Goal: Information Seeking & Learning: Check status

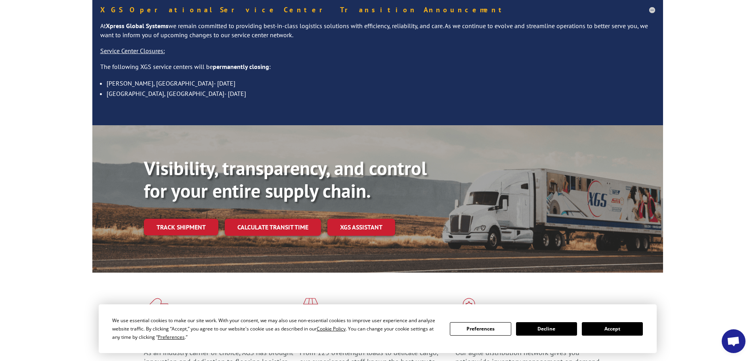
scroll to position [79, 0]
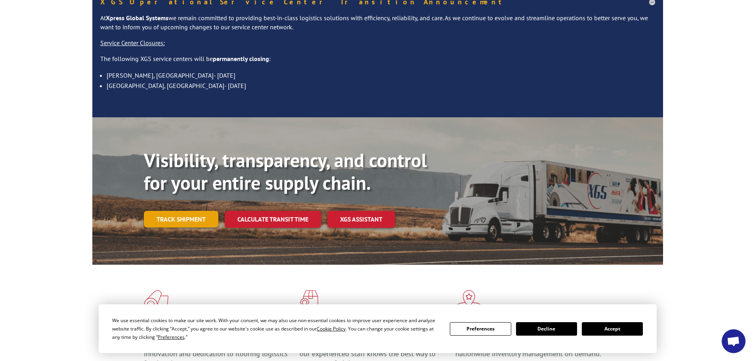
click at [179, 211] on link "Track shipment" at bounding box center [181, 219] width 74 height 17
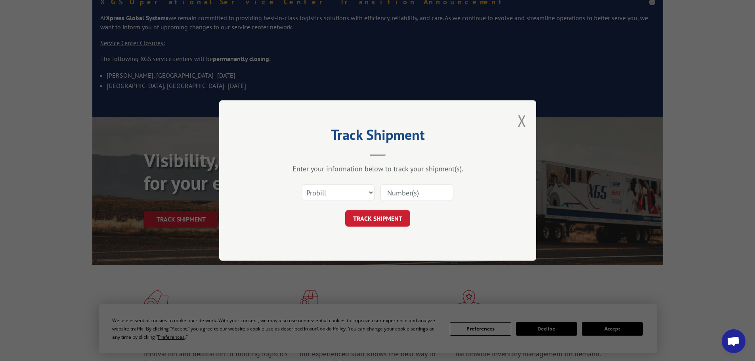
click at [421, 188] on input at bounding box center [416, 192] width 73 height 17
click at [356, 196] on select "Select category... Probill BOL PO" at bounding box center [337, 192] width 73 height 17
select select "bol"
click at [301, 184] on select "Select category... Probill BOL PO" at bounding box center [337, 192] width 73 height 17
click at [412, 191] on input at bounding box center [416, 192] width 73 height 17
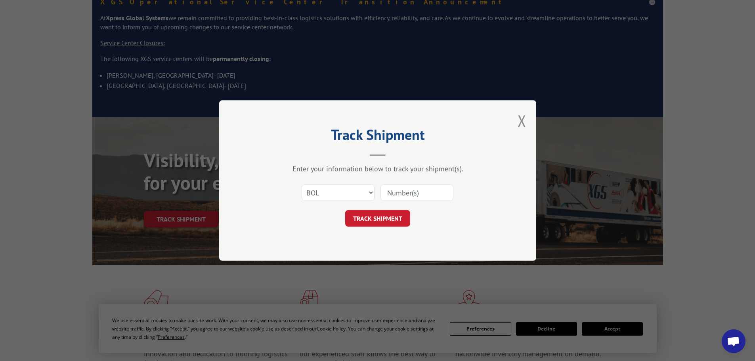
paste input "5999818"
type input "5999818"
click at [379, 219] on button "TRACK SHIPMENT" at bounding box center [377, 218] width 65 height 17
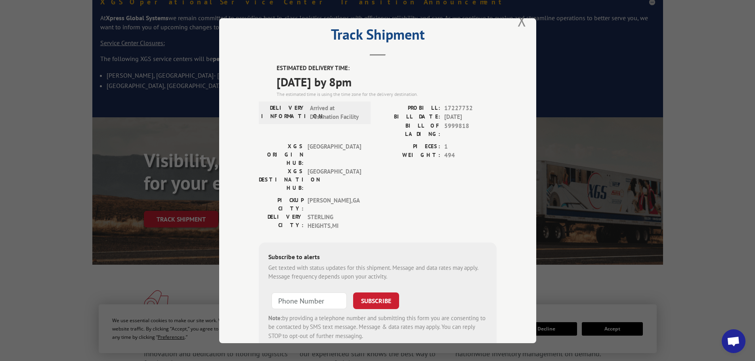
scroll to position [0, 0]
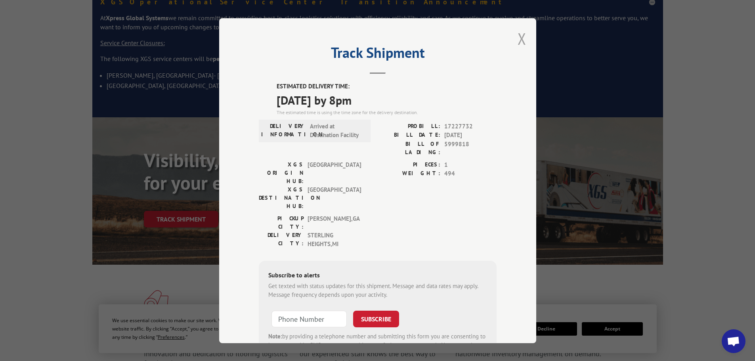
click at [522, 35] on button "Close modal" at bounding box center [521, 38] width 9 height 21
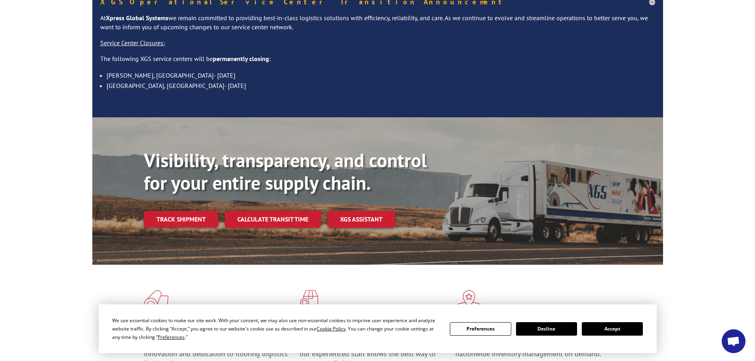
click at [166, 211] on link "Track shipment" at bounding box center [181, 219] width 74 height 17
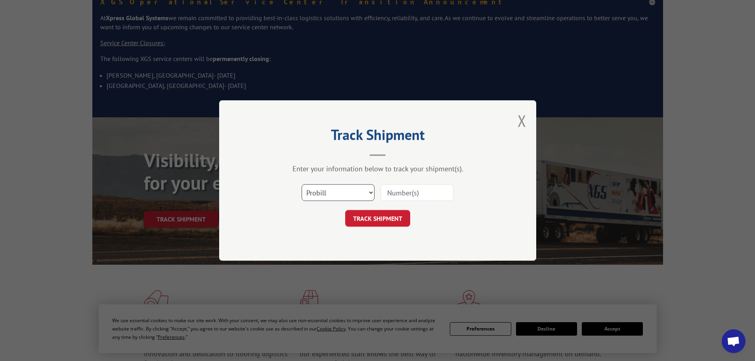
click at [335, 194] on select "Select category... Probill BOL PO" at bounding box center [337, 192] width 73 height 17
select select "bol"
click at [301, 184] on select "Select category... Probill BOL PO" at bounding box center [337, 192] width 73 height 17
click at [431, 196] on input at bounding box center [416, 192] width 73 height 17
paste input "5998156"
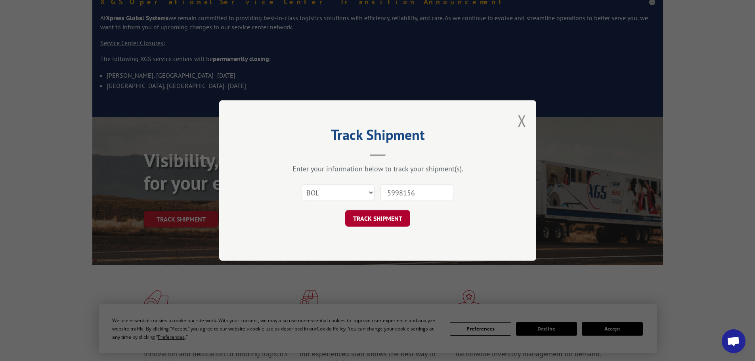
type input "5998156"
click at [387, 217] on button "TRACK SHIPMENT" at bounding box center [377, 218] width 65 height 17
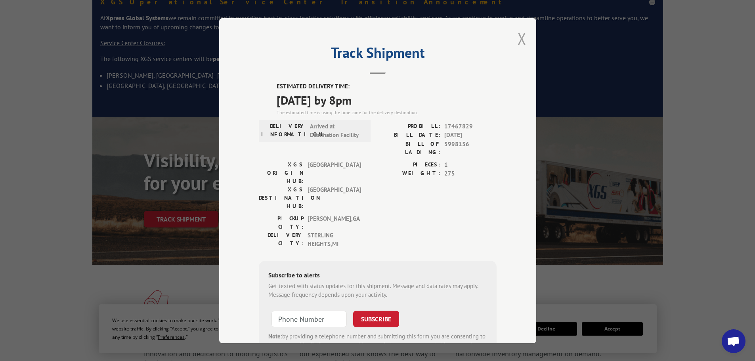
click at [518, 40] on button "Close modal" at bounding box center [521, 38] width 9 height 21
